Goal: Obtain resource: Download file/media

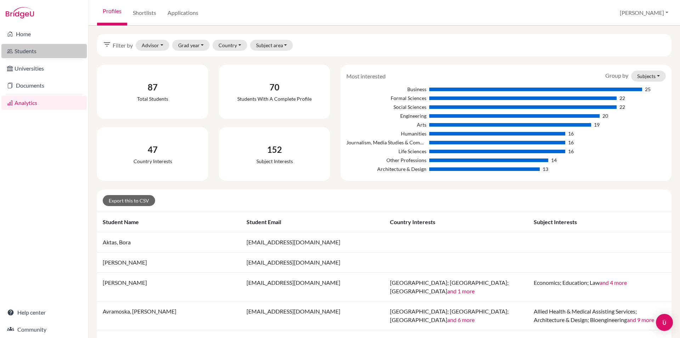
click at [36, 48] on link "Students" at bounding box center [43, 51] width 85 height 14
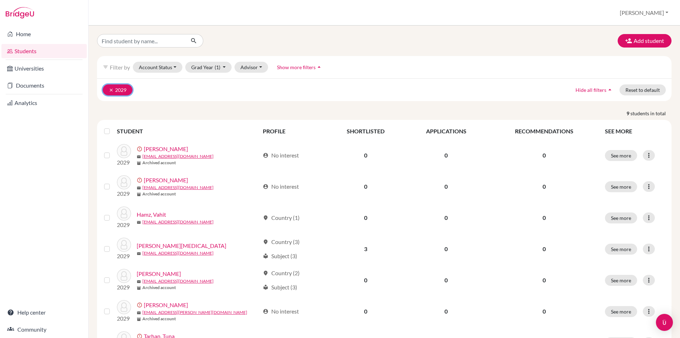
click at [107, 88] on button "clear 2029" at bounding box center [118, 89] width 30 height 11
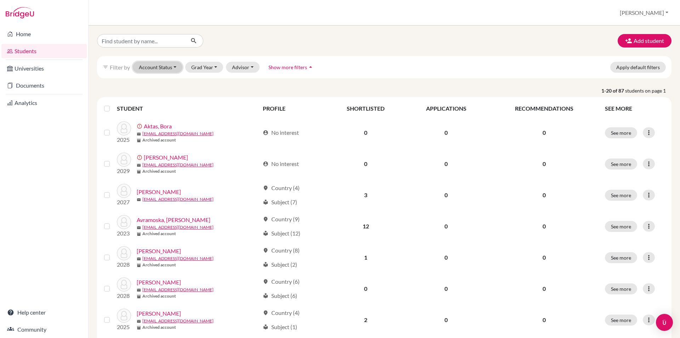
click at [168, 62] on button "Account Status" at bounding box center [158, 67] width 50 height 11
click at [157, 84] on span "Active accounts" at bounding box center [161, 82] width 39 height 9
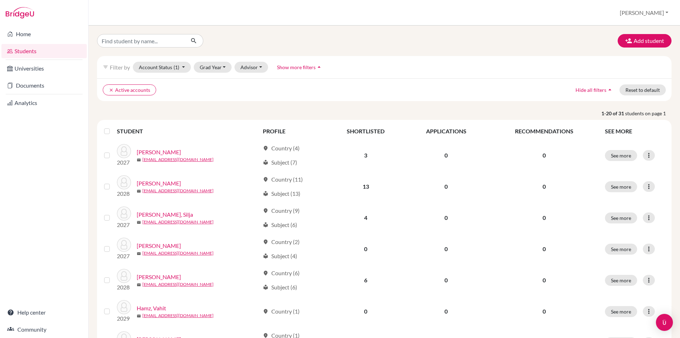
click at [310, 69] on span "Show more filters" at bounding box center [296, 67] width 39 height 6
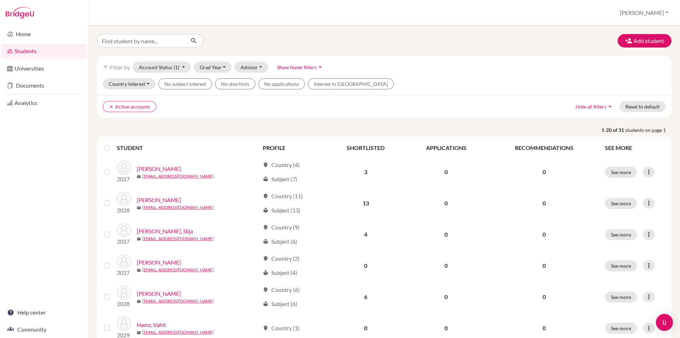
click at [185, 71] on button "Account Status (1)" at bounding box center [162, 67] width 58 height 11
click at [214, 71] on button "Grad Year" at bounding box center [213, 67] width 38 height 11
click at [210, 116] on span "2026" at bounding box center [209, 116] width 13 height 9
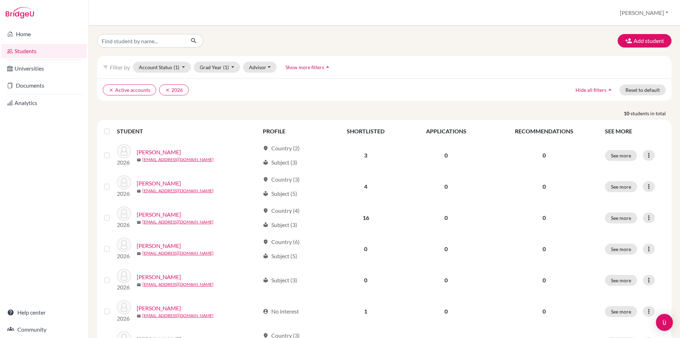
click at [322, 69] on span "Show more filters" at bounding box center [305, 67] width 39 height 6
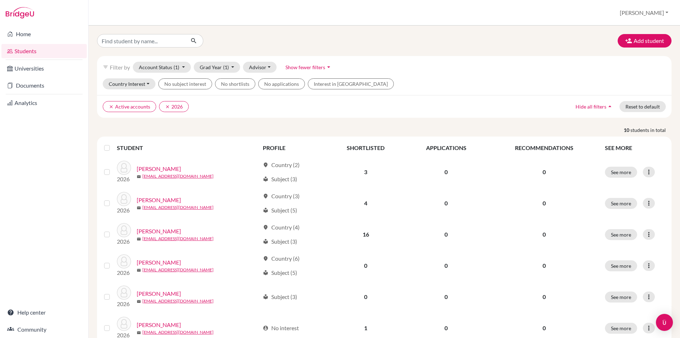
click at [322, 69] on span "Show fewer filters" at bounding box center [306, 67] width 40 height 6
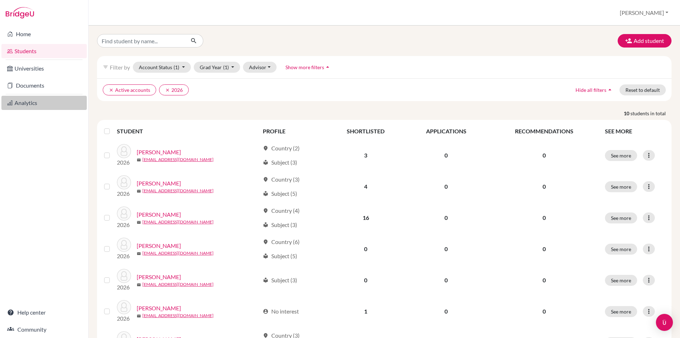
click at [23, 103] on link "Analytics" at bounding box center [43, 103] width 85 height 14
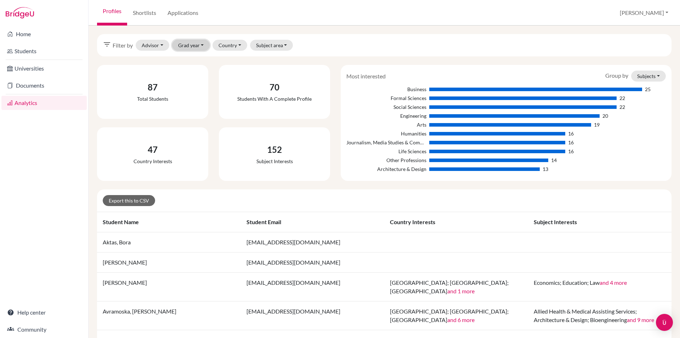
click at [202, 49] on button "Grad year" at bounding box center [191, 45] width 38 height 11
click at [269, 51] on div "filter_list Filter by Advisor Lee, Alicia Zivkovic, Ivana Grad year 2029 2028 2…" at bounding box center [384, 45] width 575 height 22
click at [195, 46] on button "Grad year" at bounding box center [191, 45] width 38 height 11
click at [108, 151] on div "47 Country interests" at bounding box center [153, 154] width 106 height 48
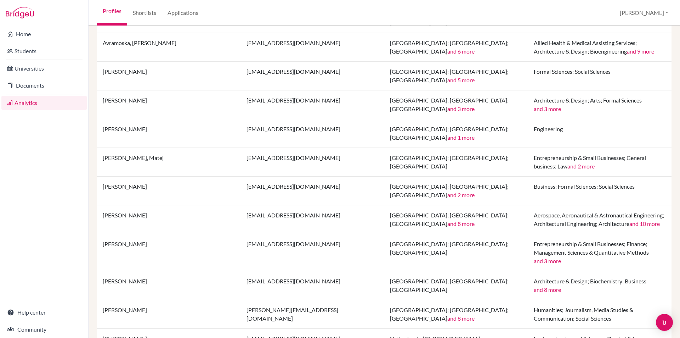
scroll to position [142, 0]
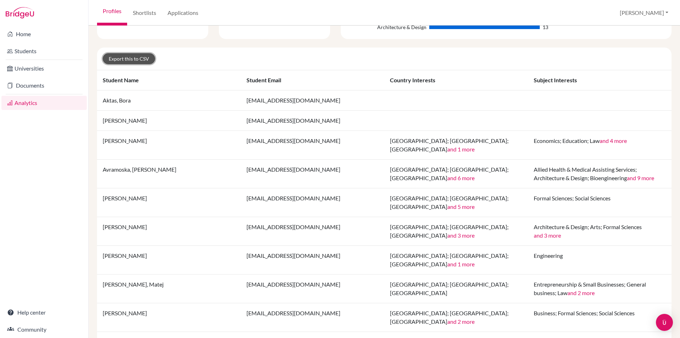
click at [120, 60] on link "Export this to CSV" at bounding box center [129, 58] width 52 height 11
